Goal: Task Accomplishment & Management: Use online tool/utility

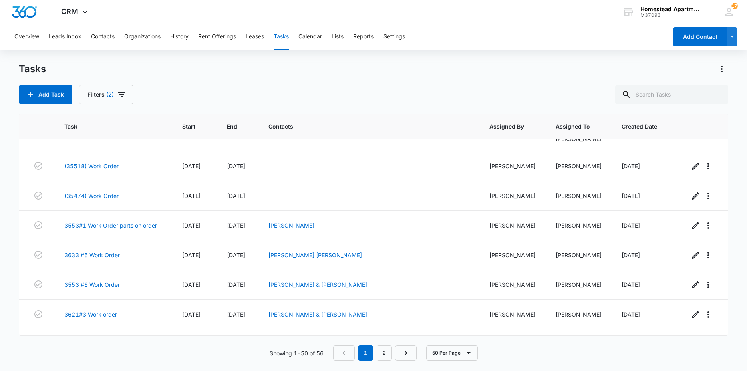
scroll to position [120, 0]
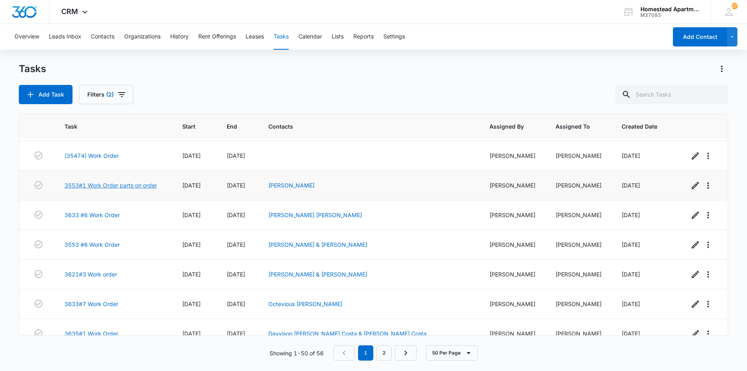
click at [148, 186] on link "3553#1 Work Order parts on order" at bounding box center [110, 185] width 92 height 8
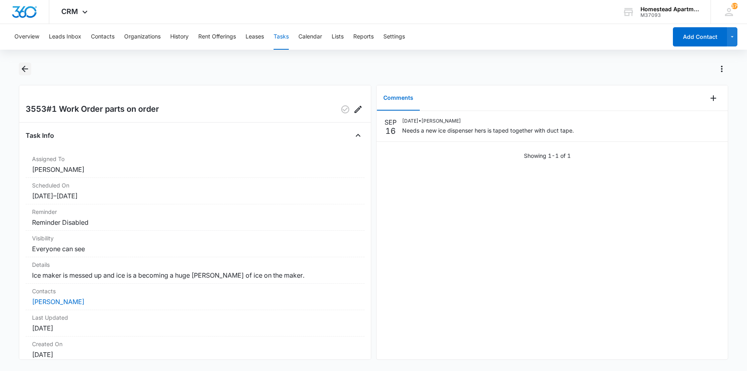
click at [28, 72] on icon "Back" at bounding box center [25, 69] width 10 height 10
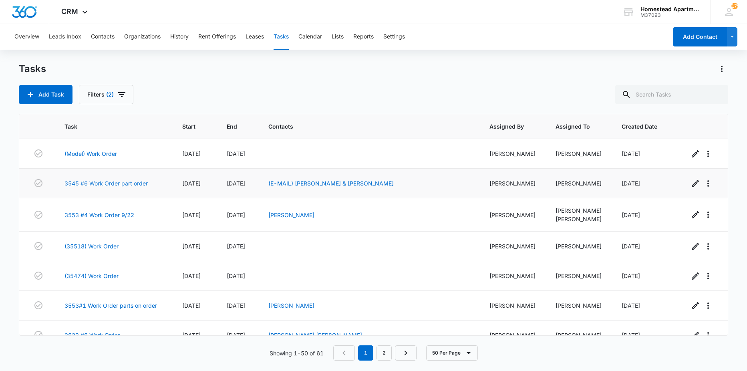
click at [98, 184] on link "3545 #6 Work Order part order" at bounding box center [105, 183] width 83 height 8
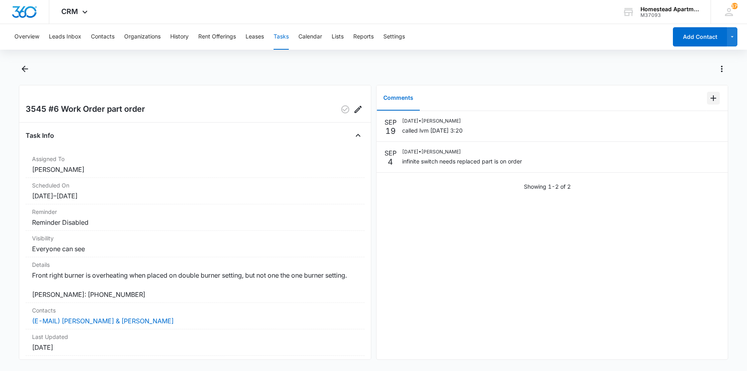
click at [709, 96] on icon "Add Comment" at bounding box center [713, 98] width 10 height 10
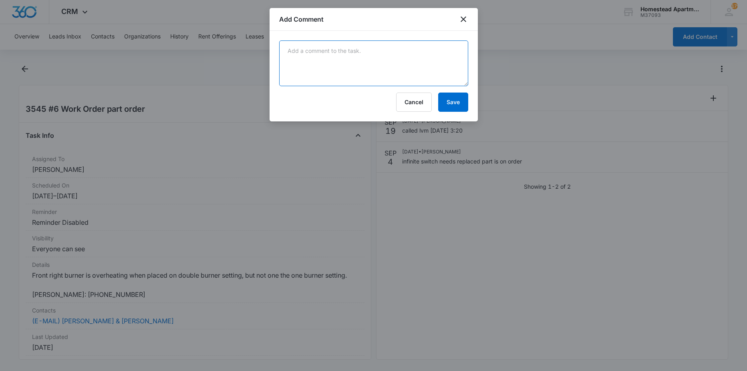
click at [395, 68] on textarea at bounding box center [373, 63] width 189 height 46
type textarea "new radian infinite switch installed. tested and verified operating as it should"
click at [447, 109] on button "Save" at bounding box center [453, 101] width 30 height 19
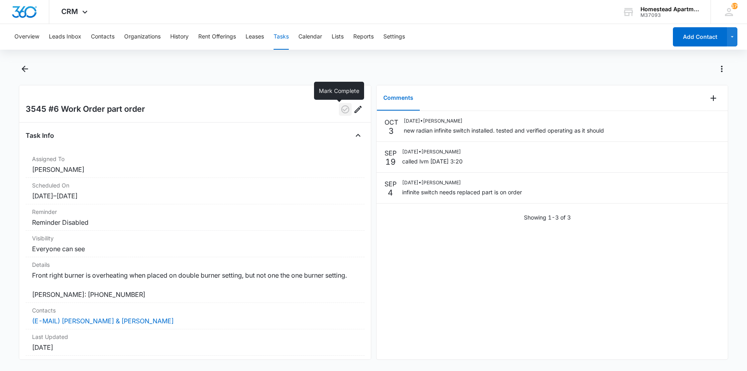
click at [339, 109] on button "button" at bounding box center [345, 109] width 13 height 13
click at [16, 67] on main "3545 #6 Work Order part order Task Info Assigned To Richard Delong Scheduled On…" at bounding box center [373, 215] width 747 height 307
click at [20, 66] on icon "Back" at bounding box center [25, 69] width 10 height 10
